Goal: Information Seeking & Learning: Learn about a topic

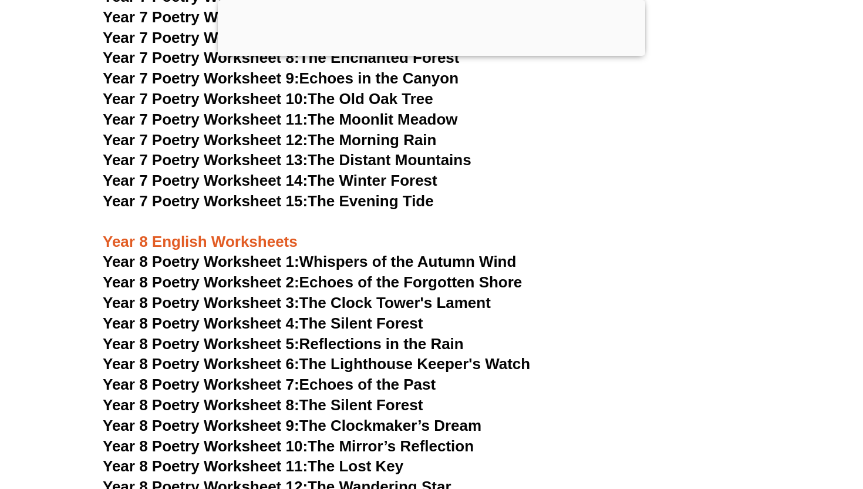
scroll to position [7454, 0]
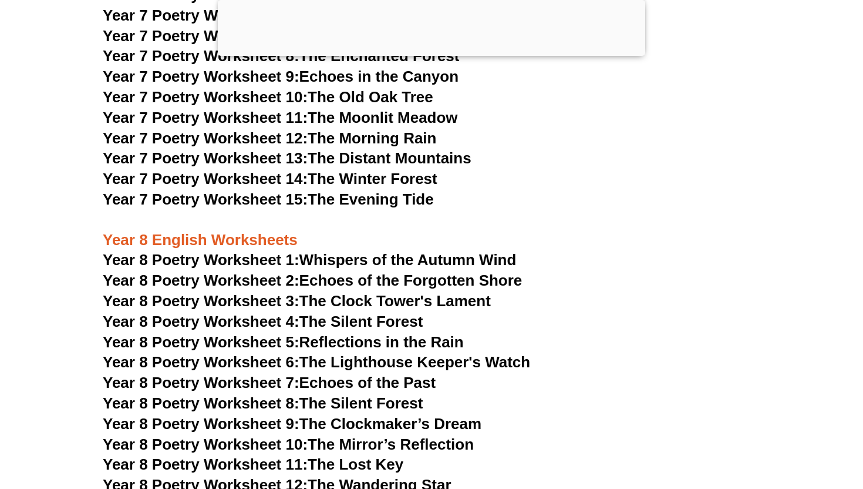
click at [237, 292] on span "Year 8 Poetry Worksheet 3:" at bounding box center [201, 301] width 197 height 18
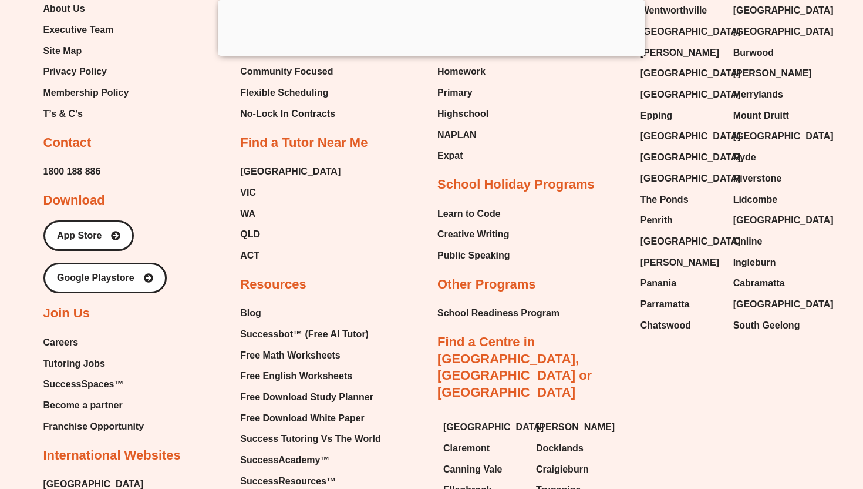
scroll to position [12371, 0]
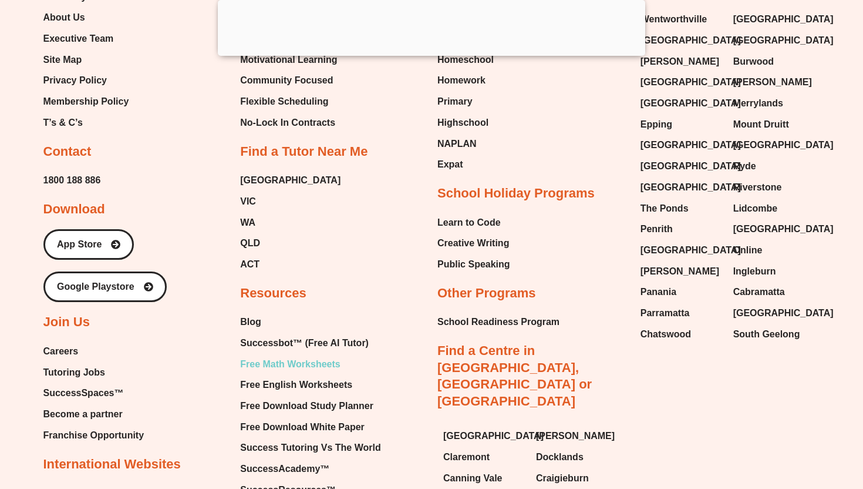
click at [305, 355] on span "Free Math Worksheets" at bounding box center [290, 364] width 100 height 18
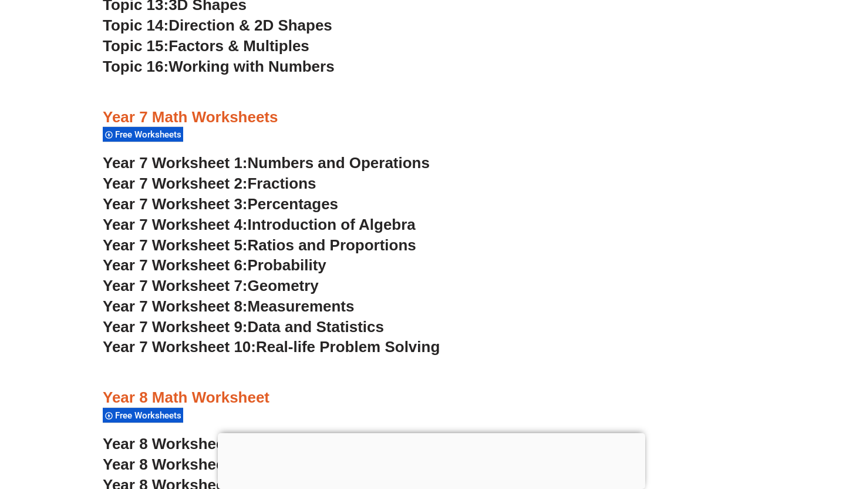
scroll to position [3499, 0]
click at [303, 179] on span "Fractions" at bounding box center [282, 184] width 69 height 18
click at [317, 205] on span "Percentages" at bounding box center [293, 205] width 91 height 18
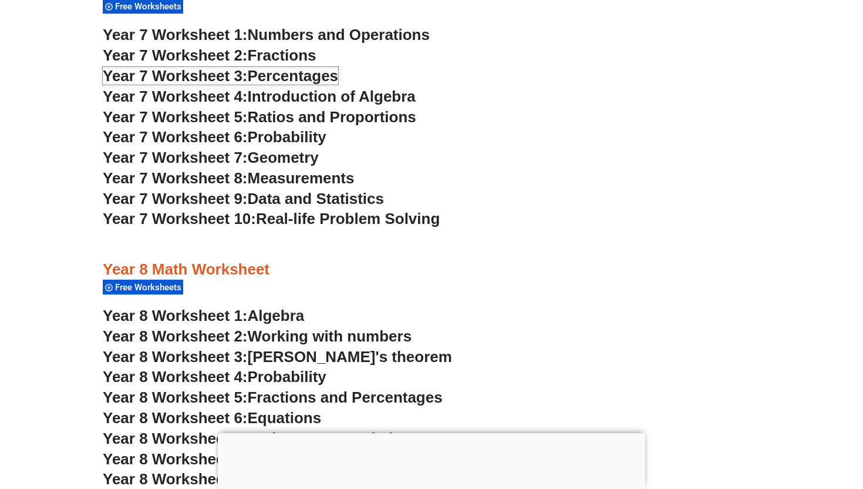
scroll to position [3635, 0]
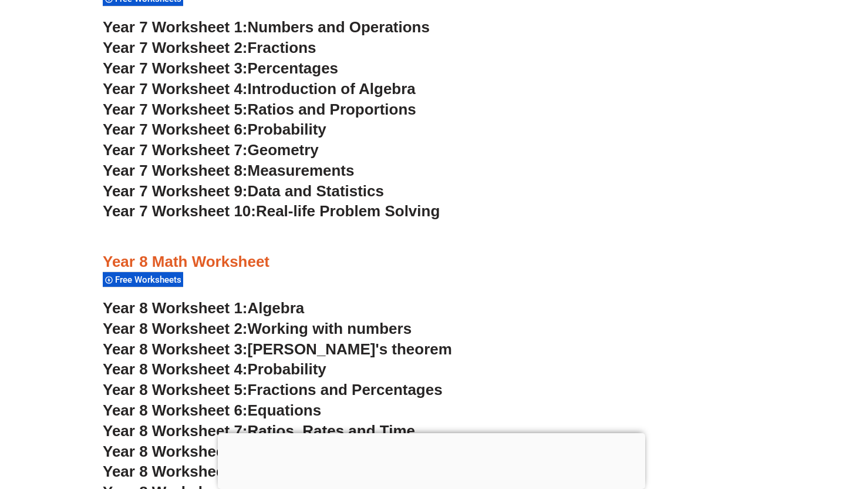
click at [277, 392] on span "Fractions and Percentages" at bounding box center [345, 390] width 195 height 18
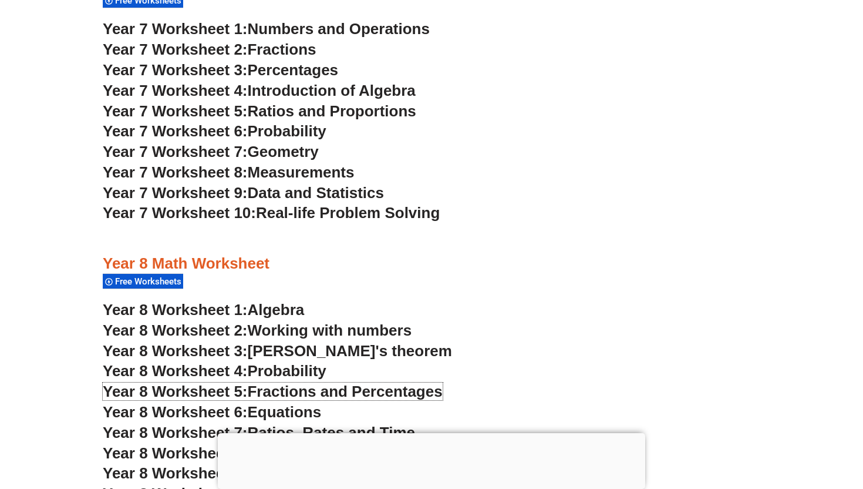
scroll to position [3631, 0]
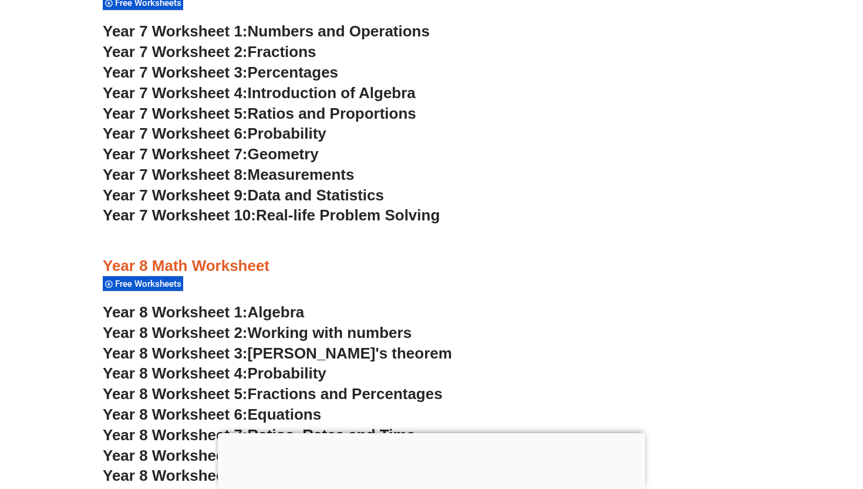
click at [294, 413] on span "Equations" at bounding box center [285, 414] width 74 height 18
click at [314, 51] on span "Fractions" at bounding box center [282, 52] width 69 height 18
click at [311, 69] on span "Percentages" at bounding box center [293, 72] width 91 height 18
